Goal: Browse casually

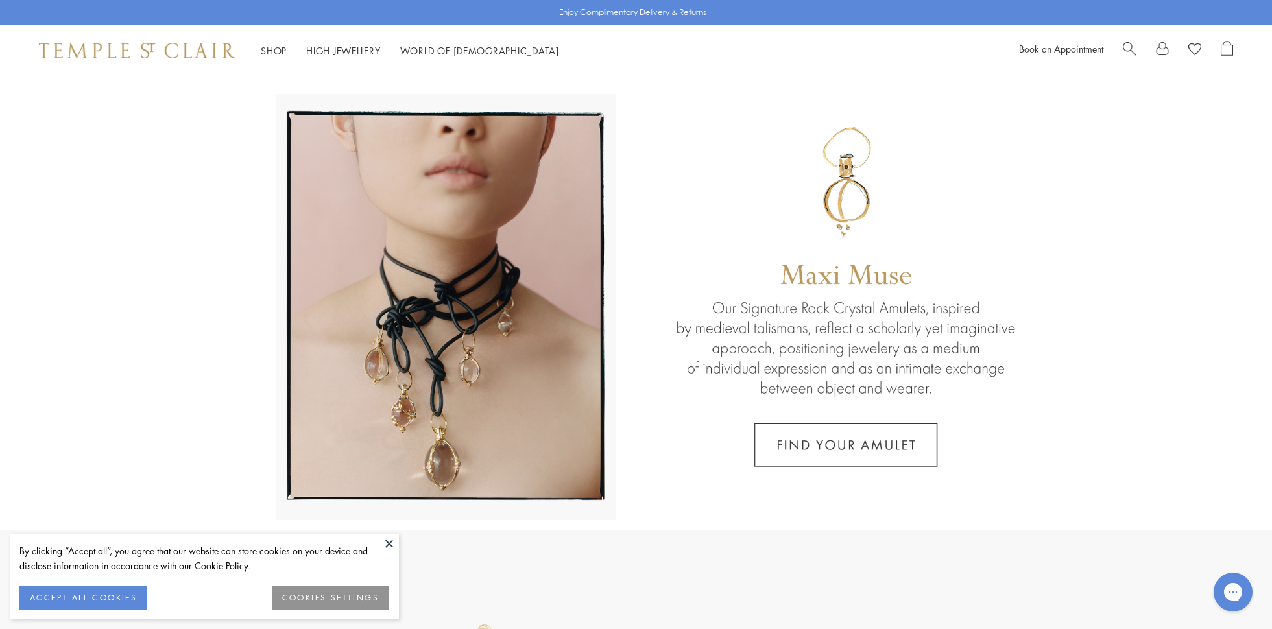
click at [128, 590] on button "ACCEPT ALL COOKIES" at bounding box center [83, 597] width 128 height 23
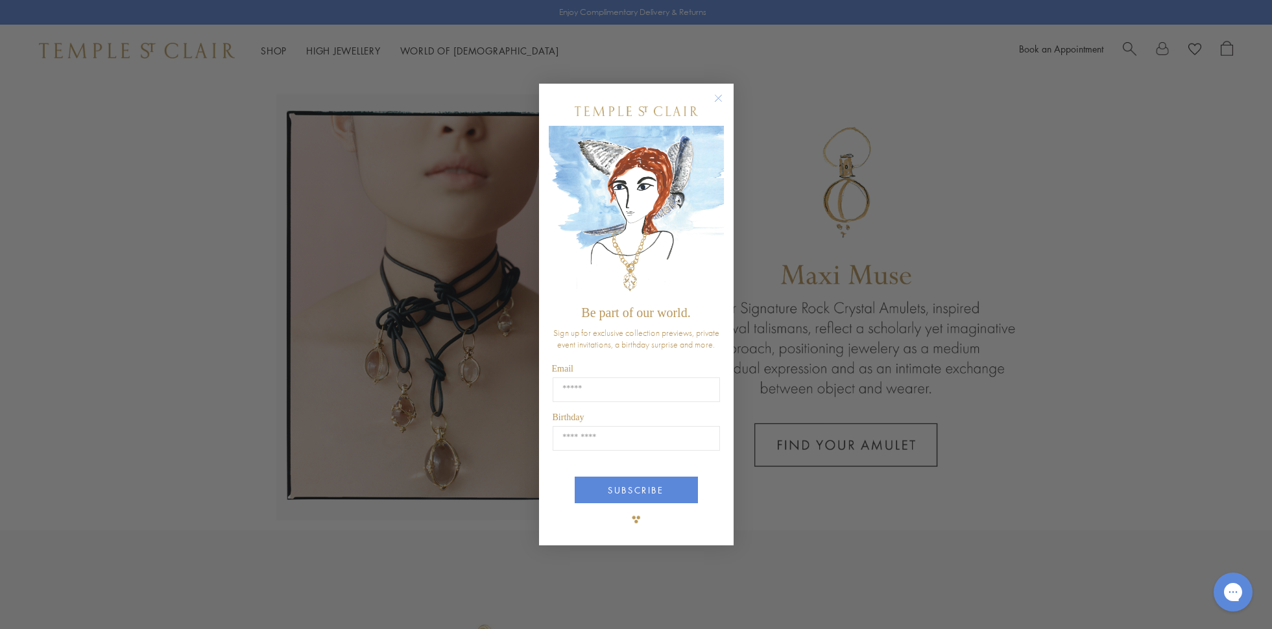
click at [717, 202] on img "POPUP Form" at bounding box center [636, 212] width 175 height 173
click at [719, 97] on icon "Close dialog" at bounding box center [718, 98] width 16 height 16
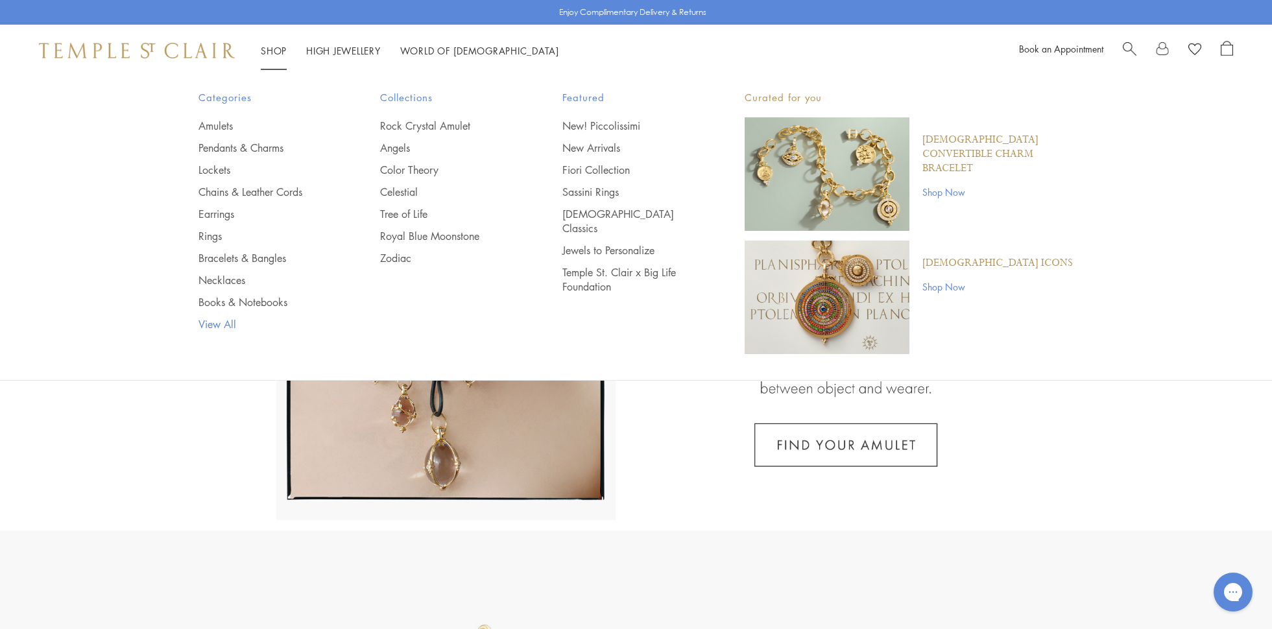
click at [212, 323] on link "View All" at bounding box center [264, 324] width 130 height 14
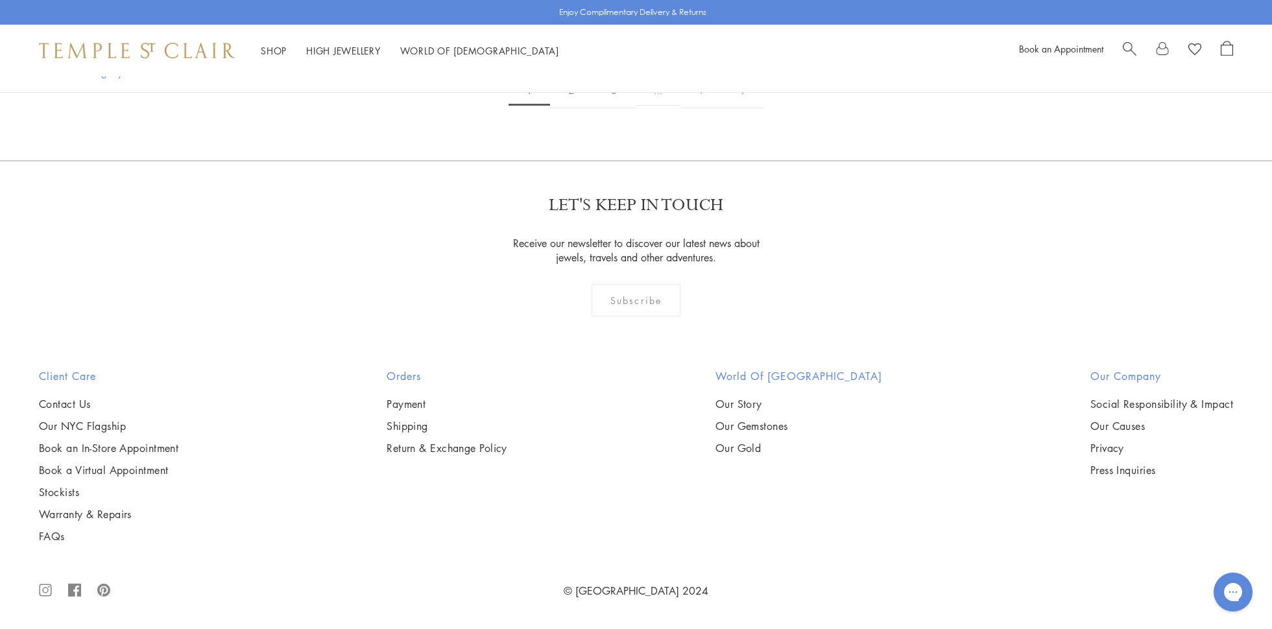
scroll to position [13083, 0]
click at [661, 106] on span "…" at bounding box center [658, 91] width 45 height 30
click at [741, 108] on link at bounding box center [743, 91] width 40 height 36
click at [744, 109] on link "9" at bounding box center [743, 91] width 43 height 36
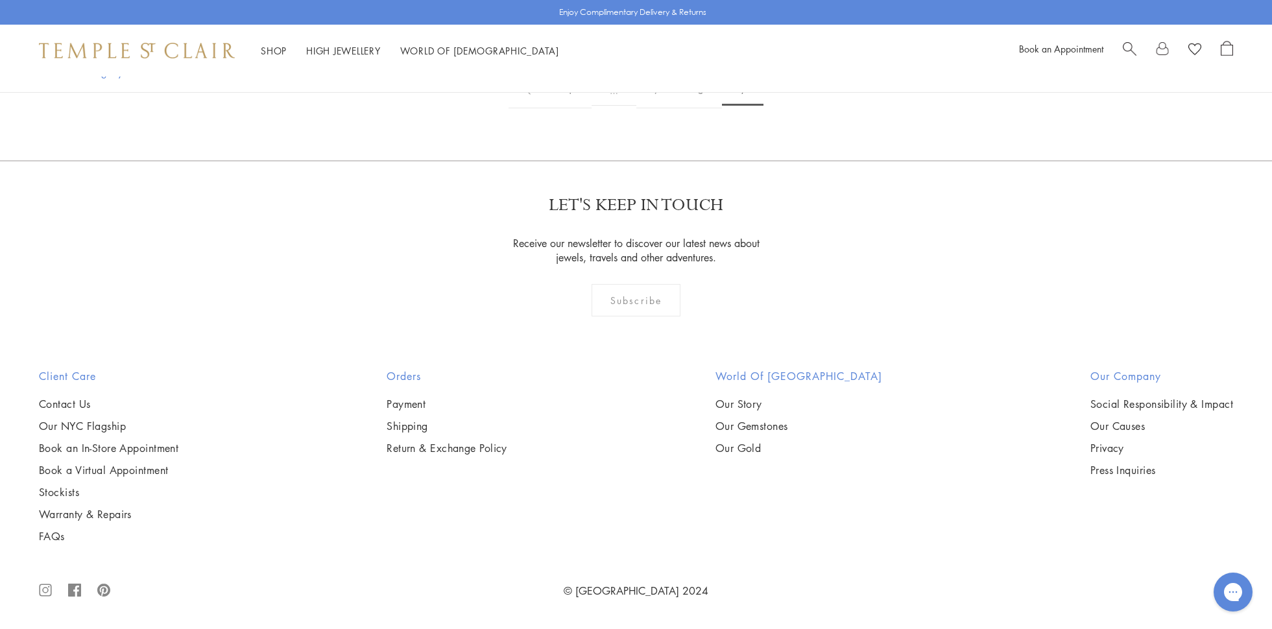
scroll to position [3271, 0]
click at [696, 108] on link "8" at bounding box center [700, 91] width 43 height 36
click at [663, 109] on link "7" at bounding box center [659, 91] width 43 height 36
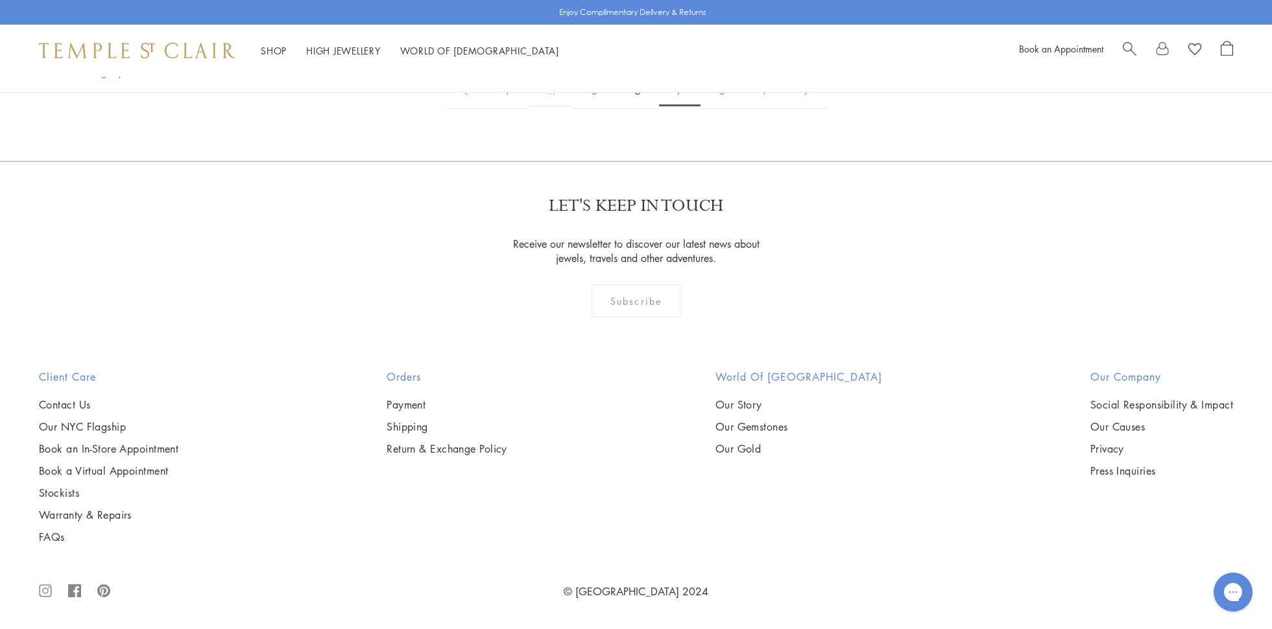
click at [644, 109] on link "6" at bounding box center [637, 91] width 43 height 36
